Goal: Understand process/instructions: Learn how to perform a task or action

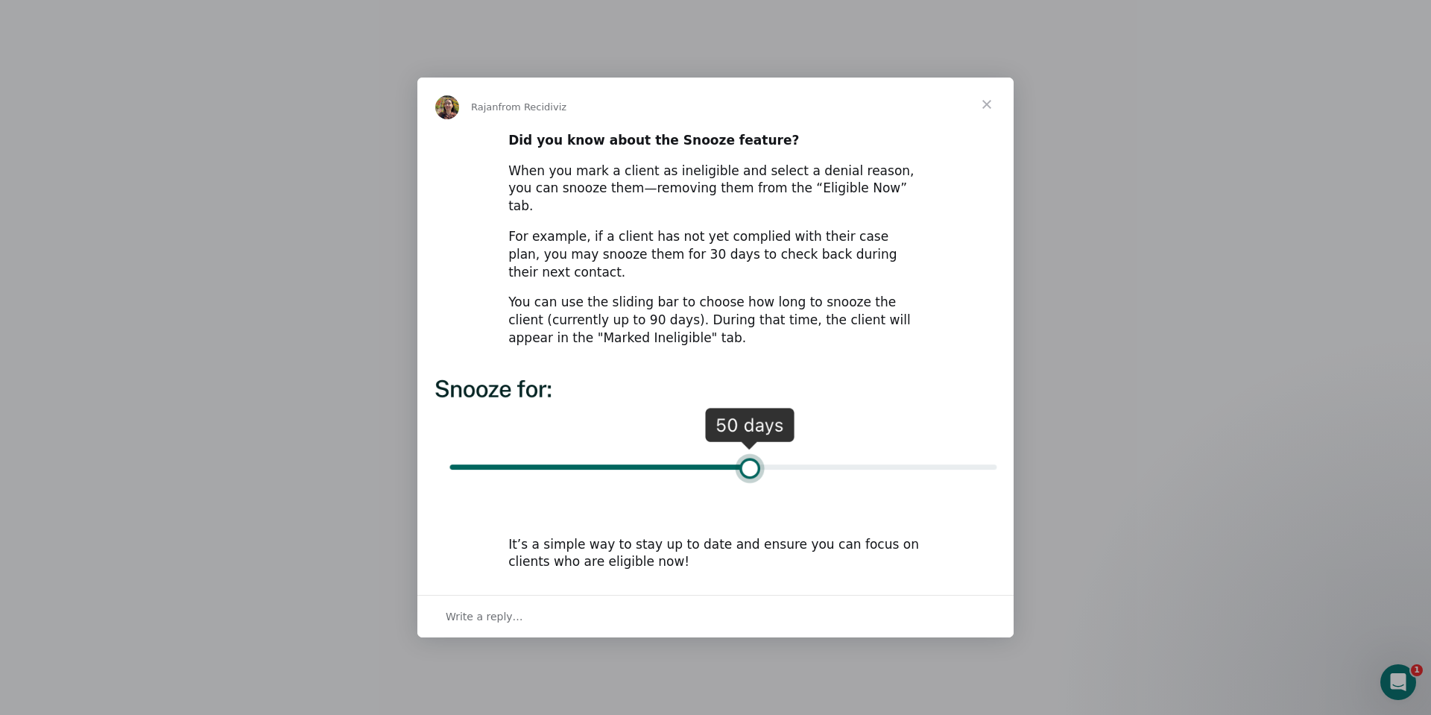
click at [974, 120] on span "Close" at bounding box center [987, 105] width 54 height 54
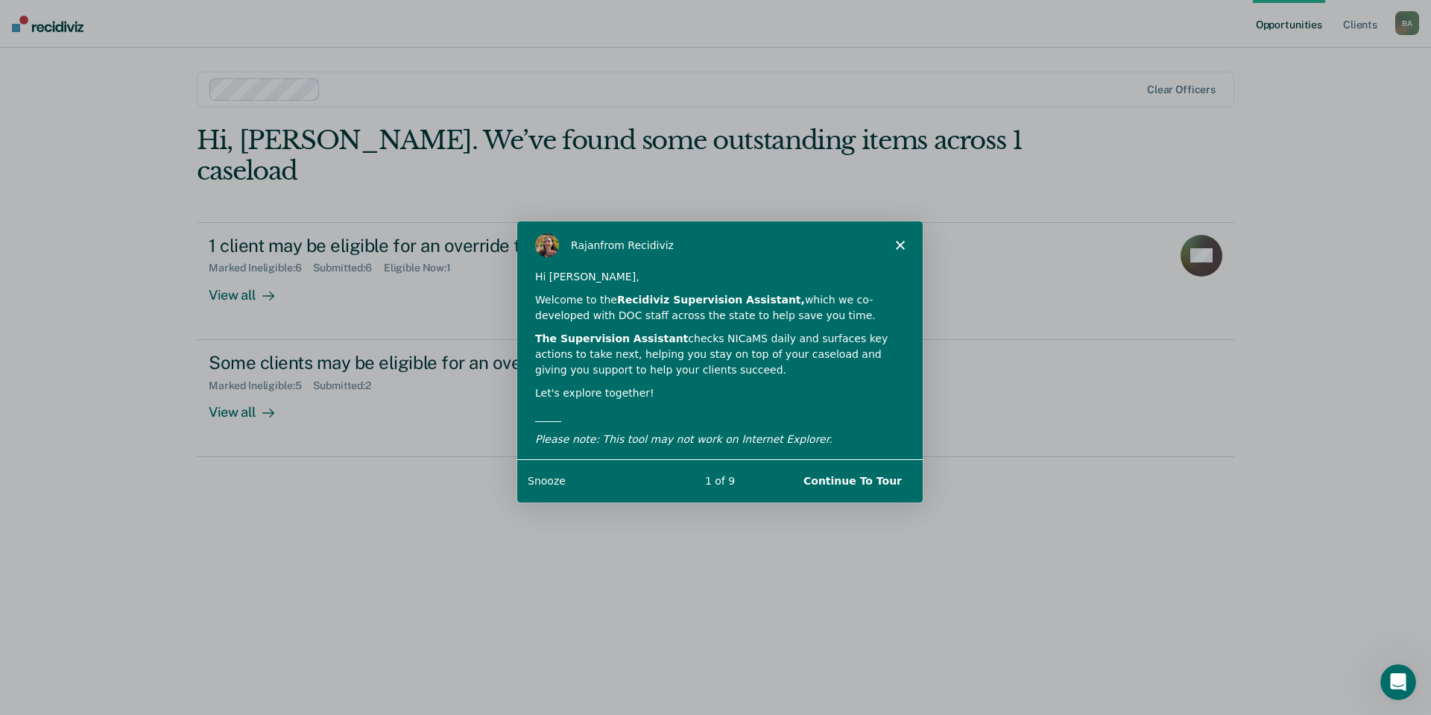
click at [862, 480] on button "Continue To Tour" at bounding box center [852, 480] width 128 height 31
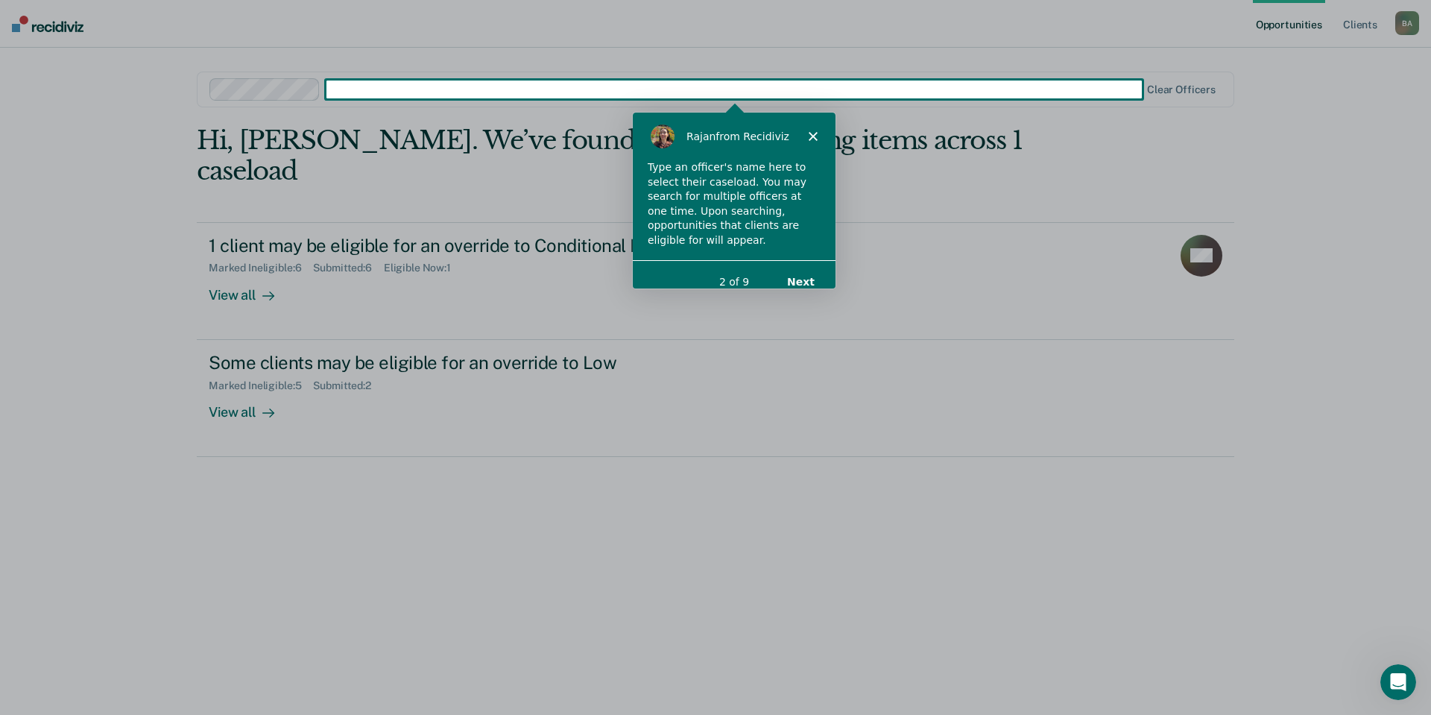
click at [804, 265] on button "Next" at bounding box center [800, 280] width 57 height 31
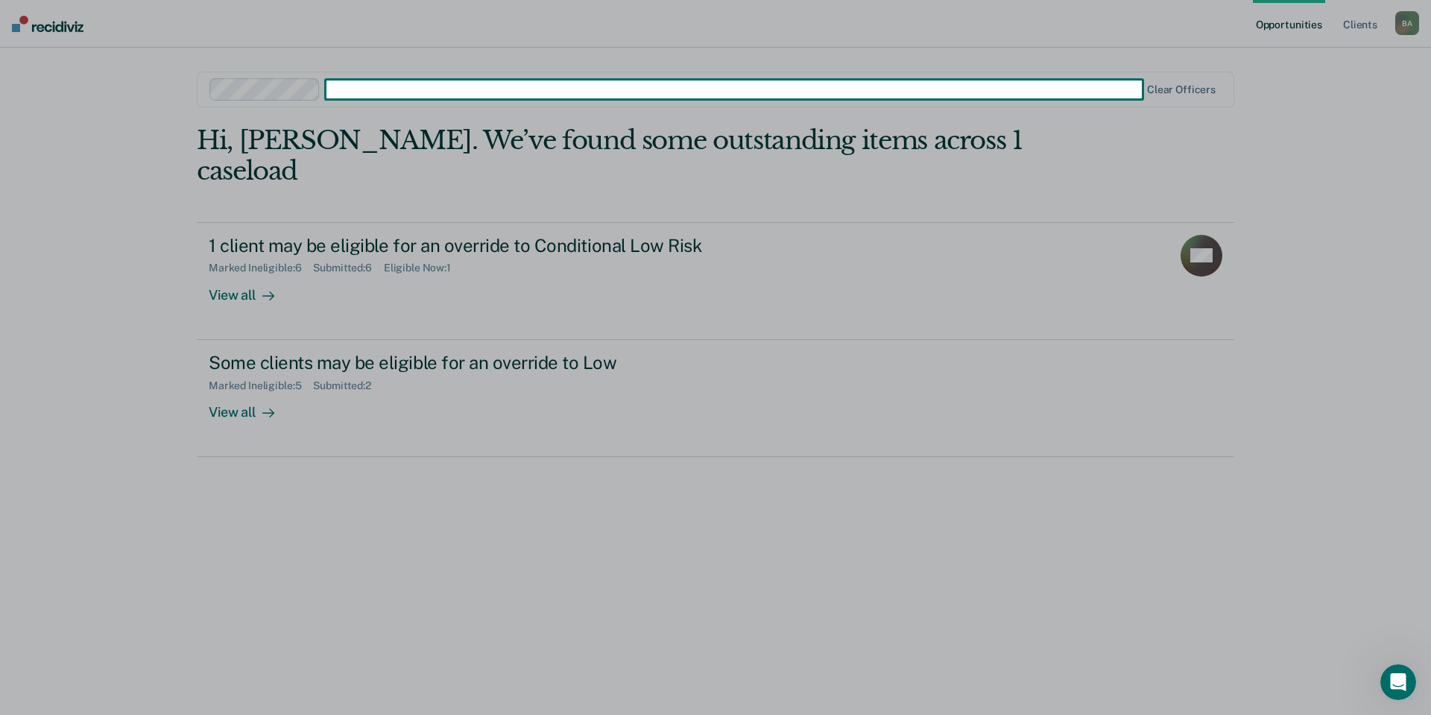
click at [266, 88] on div "Product tour overlay" at bounding box center [715, 357] width 1431 height 715
click at [380, 98] on div "Product tour overlay" at bounding box center [715, 357] width 1431 height 715
drag, startPoint x: 402, startPoint y: 87, endPoint x: 546, endPoint y: 177, distance: 170.4
click at [416, 104] on div "Product tour overlay" at bounding box center [715, 357] width 1431 height 715
drag, startPoint x: 1151, startPoint y: 311, endPoint x: 1175, endPoint y: 439, distance: 130.4
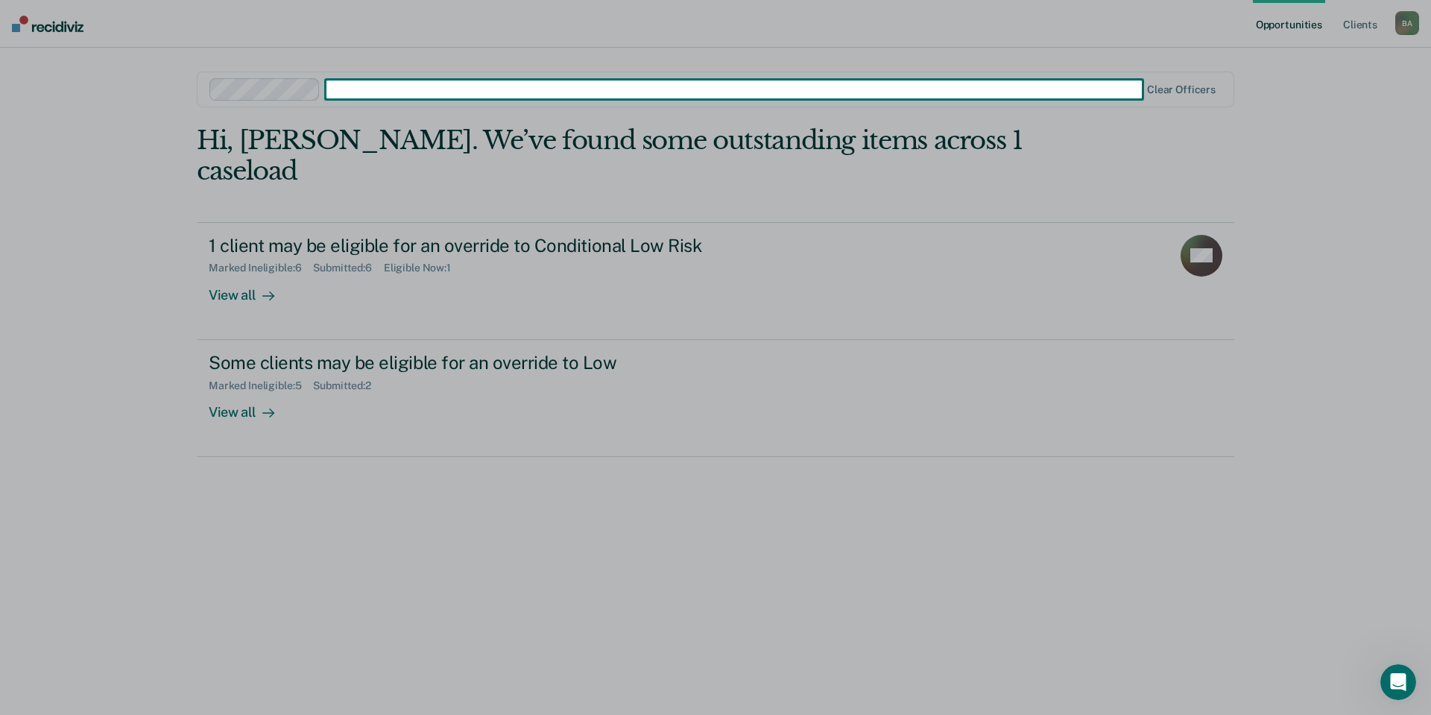
click at [1151, 312] on div "Product tour overlay" at bounding box center [715, 357] width 1431 height 715
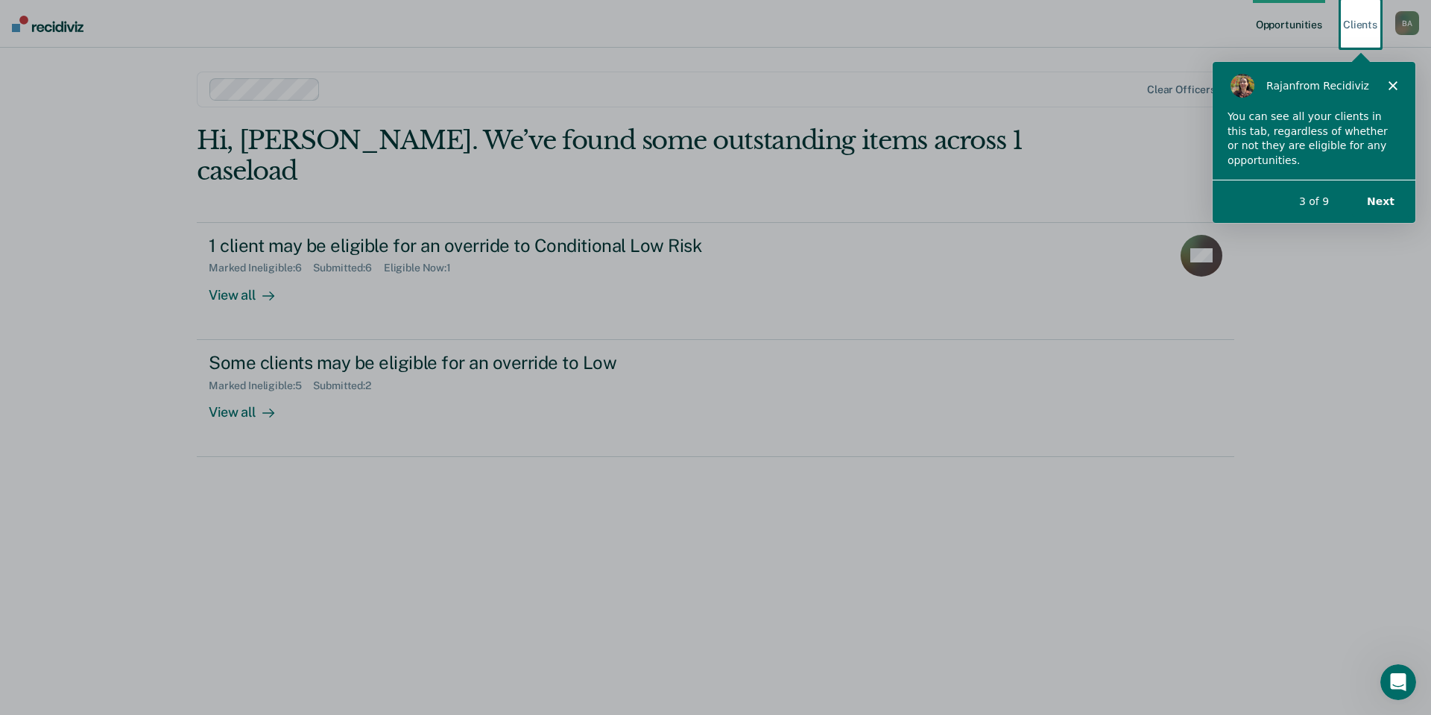
drag, startPoint x: 1351, startPoint y: 198, endPoint x: 1383, endPoint y: 198, distance: 32.1
click at [1352, 198] on div "3 of 9" at bounding box center [1313, 200] width 203 height 16
click at [1384, 199] on button "Next" at bounding box center [1380, 200] width 57 height 31
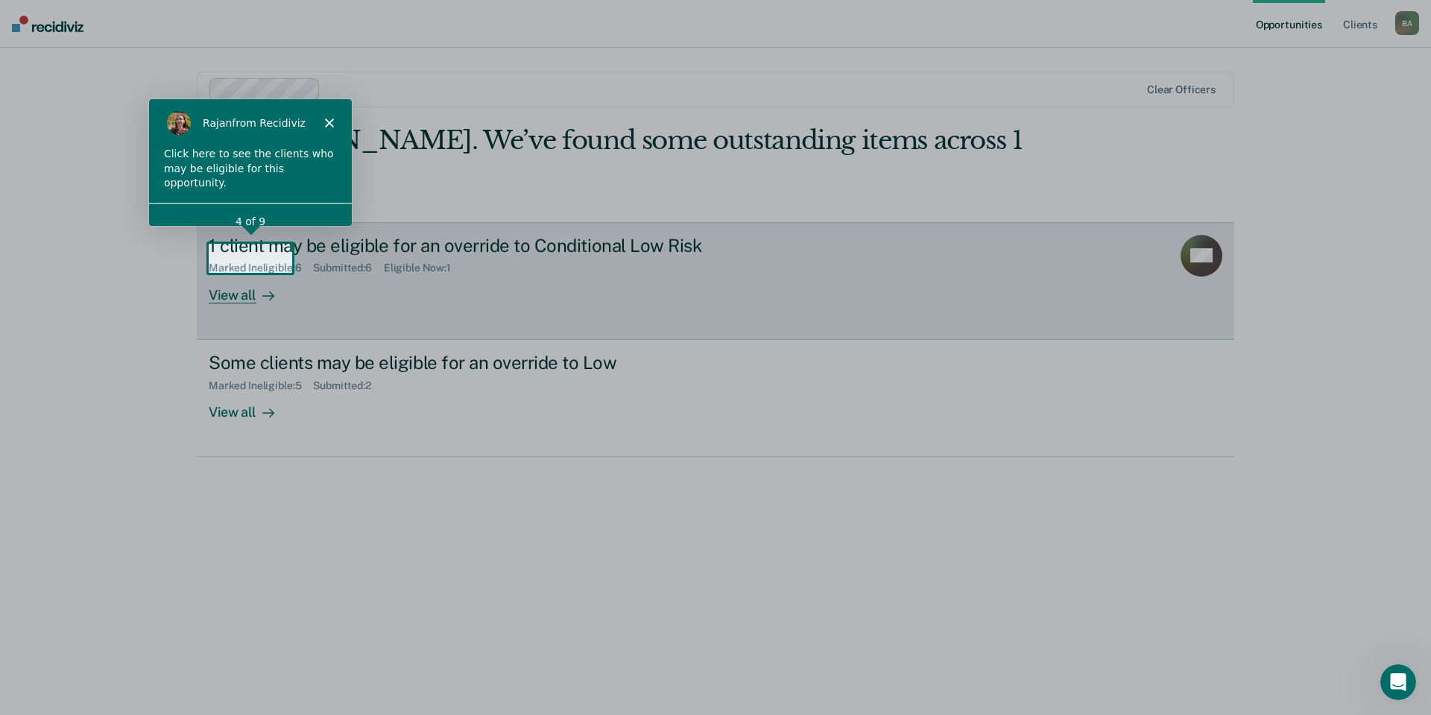
click at [261, 286] on div at bounding box center [265, 294] width 18 height 17
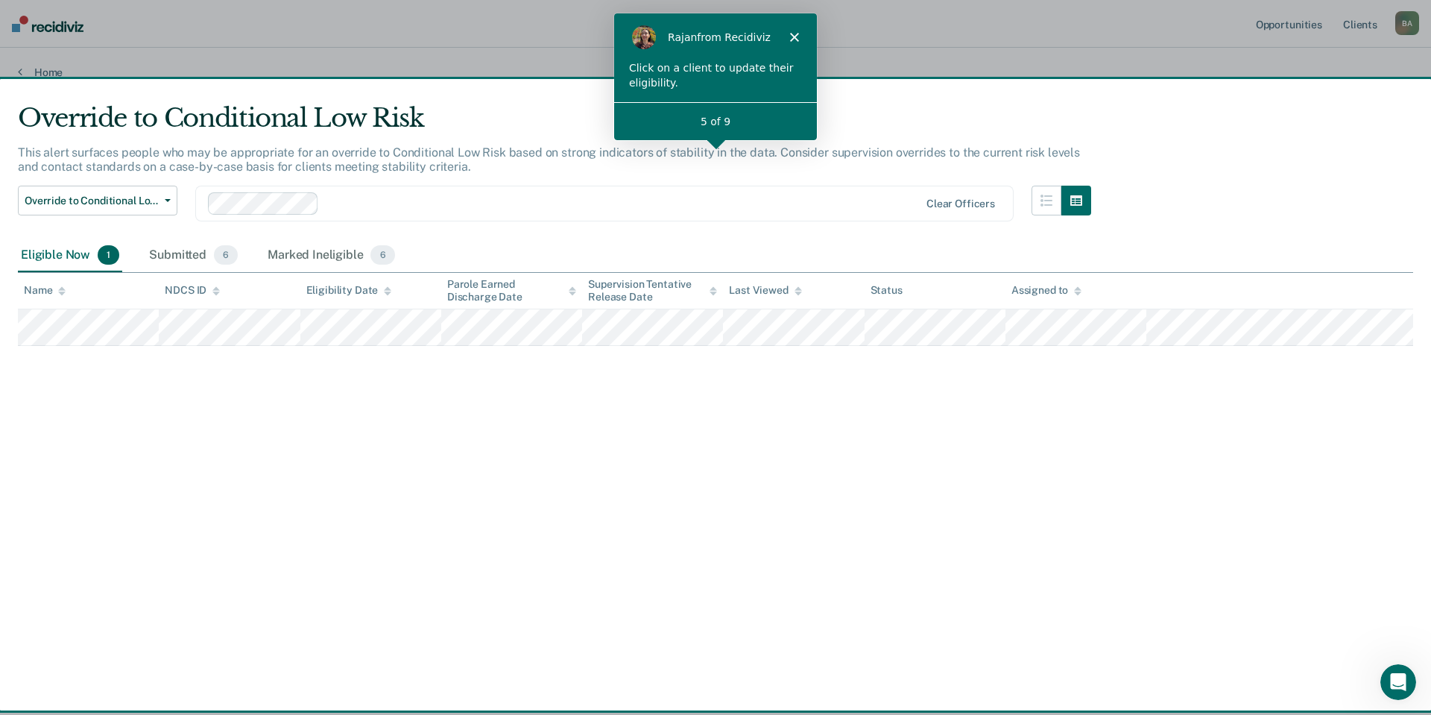
click at [738, 121] on div "5 of 9" at bounding box center [715, 121] width 203 height 16
click at [678, 68] on div "Click on a client to update their eligibility." at bounding box center [714, 74] width 173 height 29
drag, startPoint x: 672, startPoint y: 107, endPoint x: 681, endPoint y: 107, distance: 8.9
click at [674, 107] on div "5 of 9" at bounding box center [715, 120] width 203 height 38
click at [786, 31] on div "[PERSON_NAME] from Recidiviz" at bounding box center [715, 37] width 203 height 48
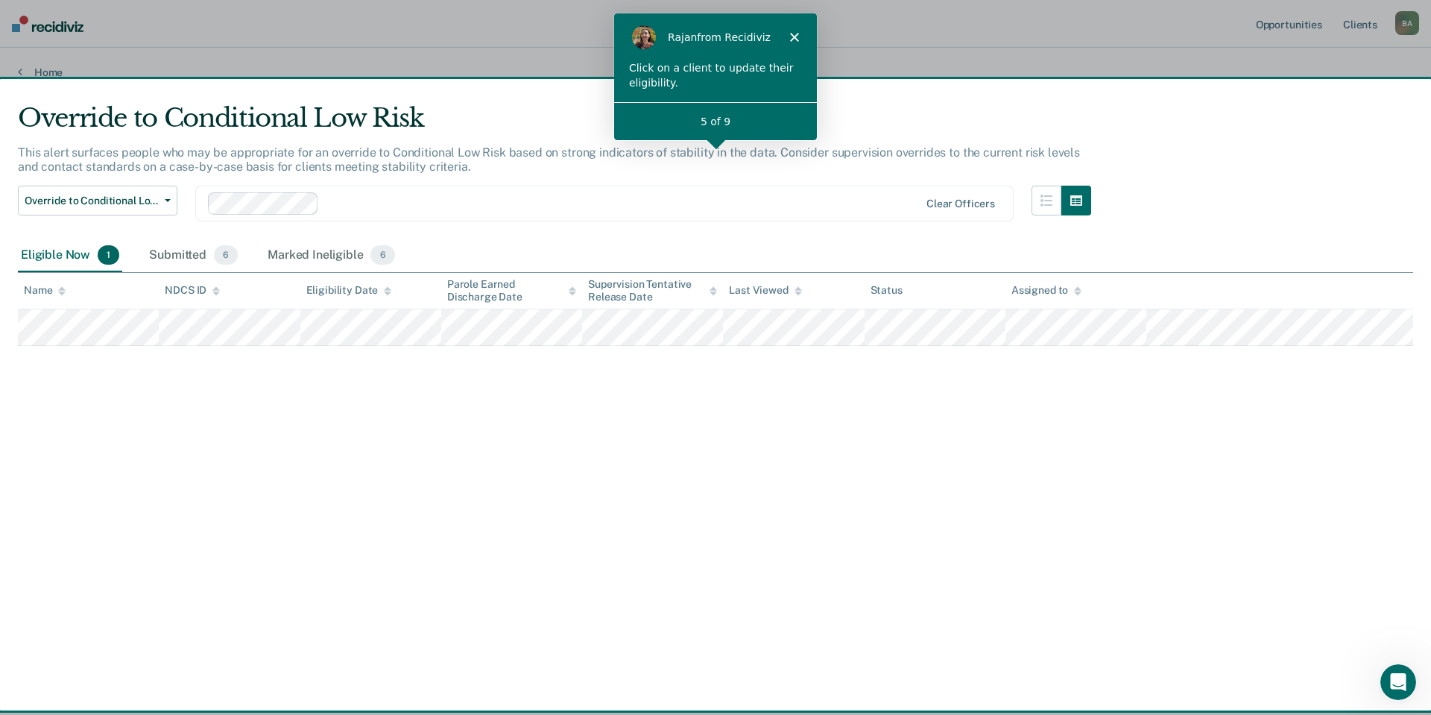
click at [792, 33] on div "[PERSON_NAME] from Recidiviz" at bounding box center [715, 37] width 203 height 48
click at [795, 37] on icon "Close" at bounding box center [793, 36] width 9 height 9
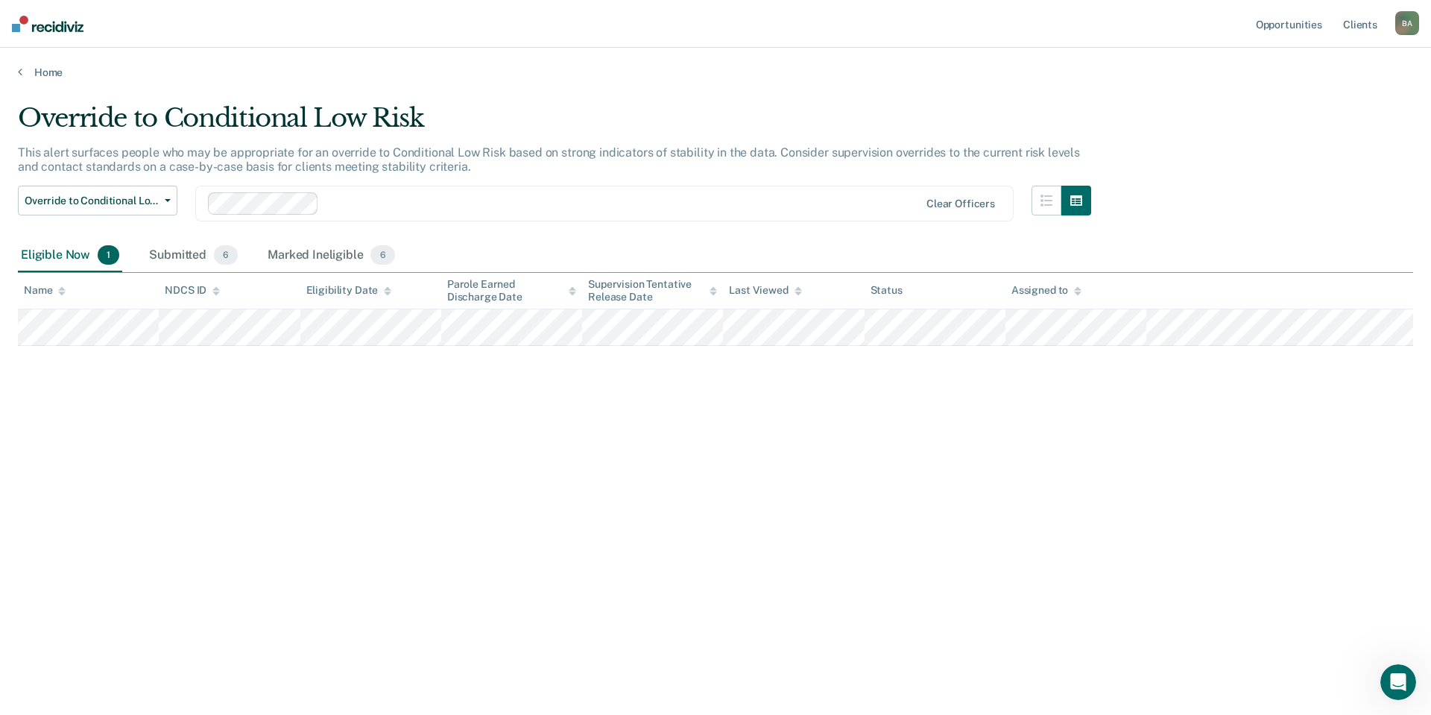
click at [945, 190] on div "Clear officers" at bounding box center [604, 204] width 819 height 36
click at [1108, 451] on div "Override to Conditional Low Risk This alert surfaces people who may be appropri…" at bounding box center [715, 353] width 1395 height 500
click at [1303, 27] on link "Opportunities" at bounding box center [1289, 24] width 72 height 48
